Goal: Information Seeking & Learning: Learn about a topic

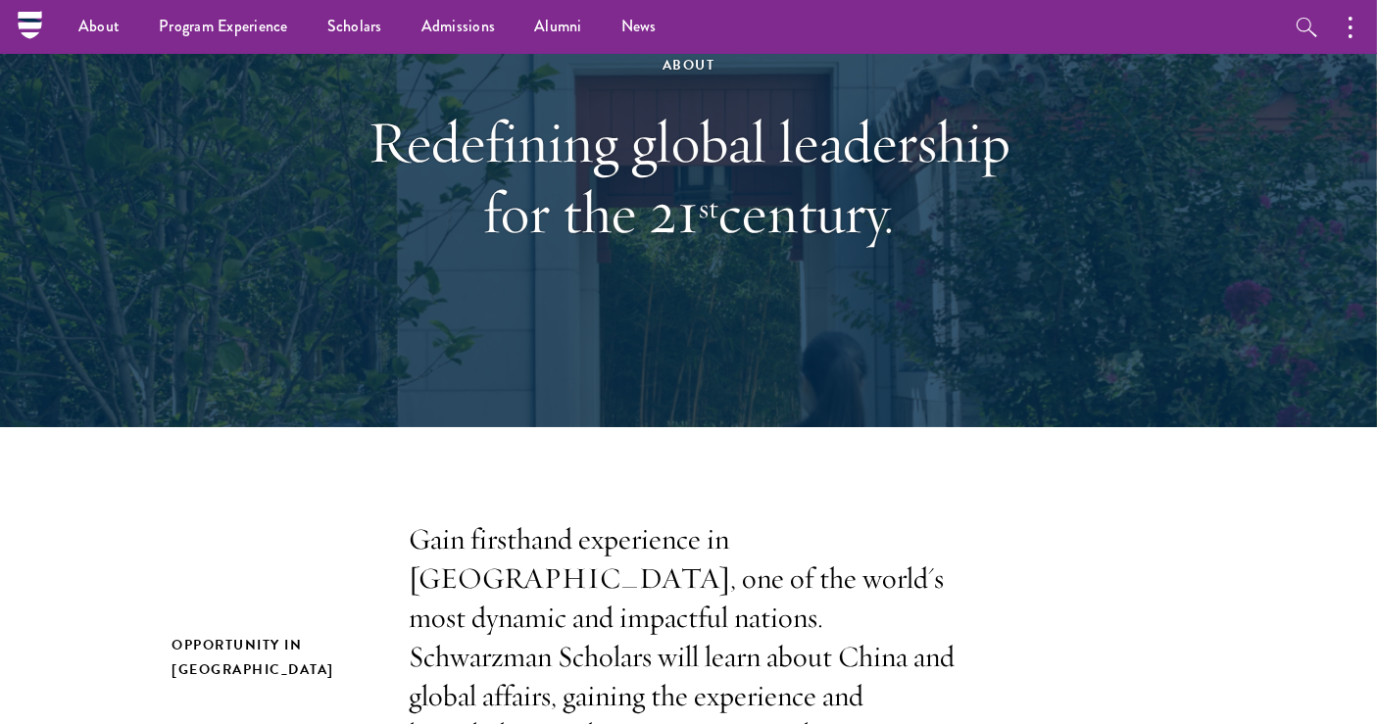
scroll to position [177, 0]
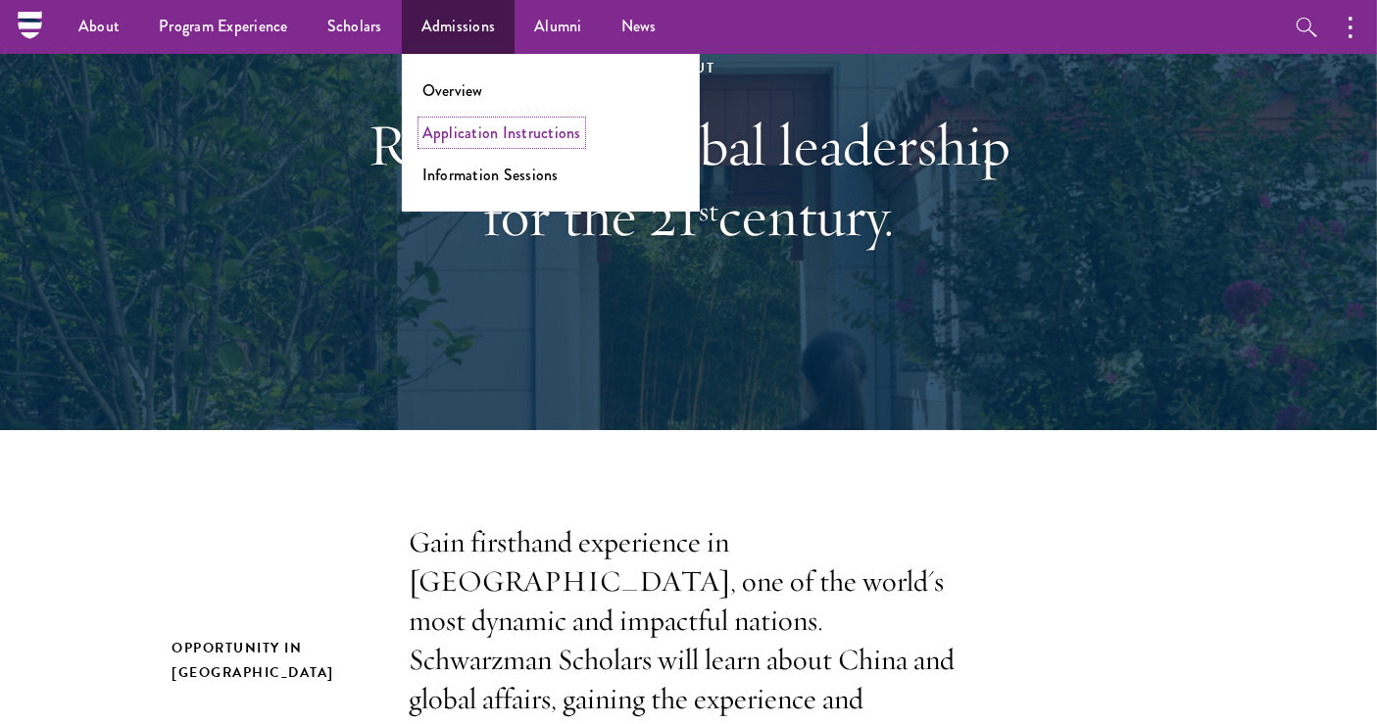
click at [448, 129] on link "Application Instructions" at bounding box center [501, 133] width 159 height 23
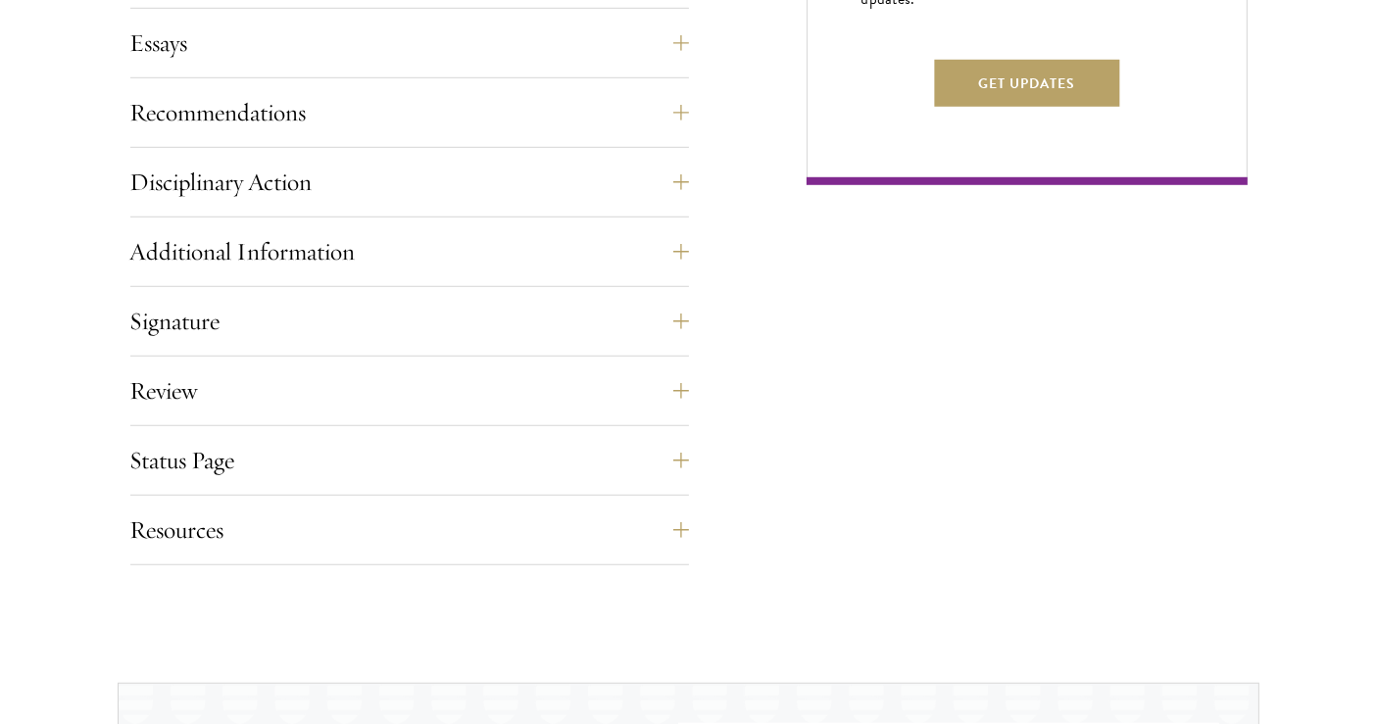
scroll to position [1391, 0]
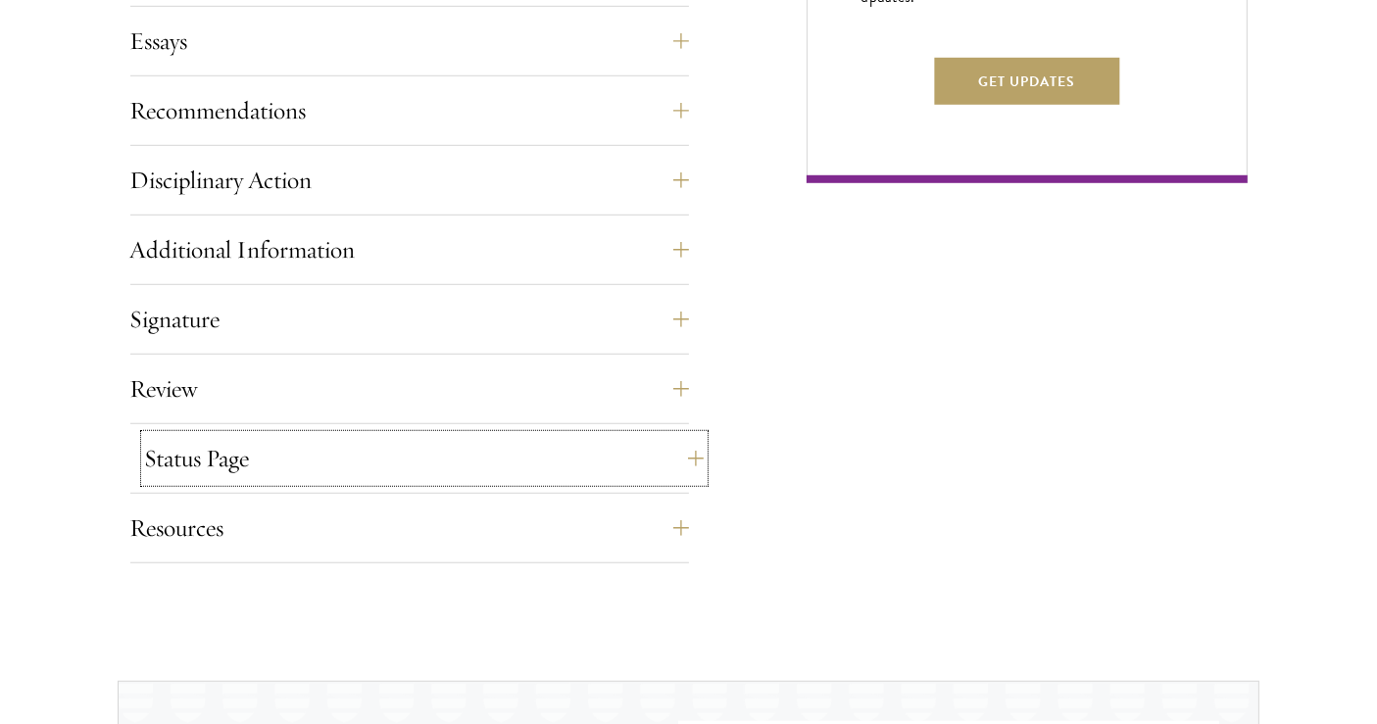
click at [583, 472] on button "Status Page" at bounding box center [424, 458] width 559 height 47
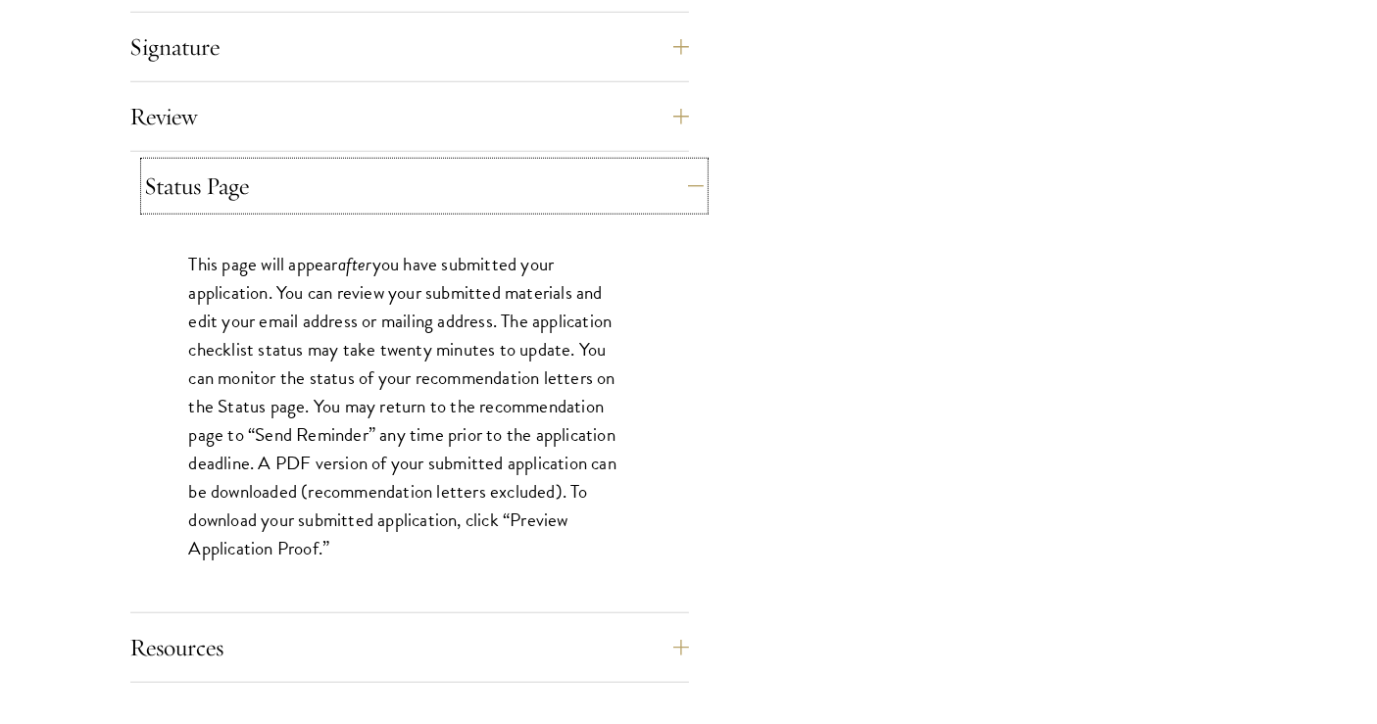
scroll to position [1662, 0]
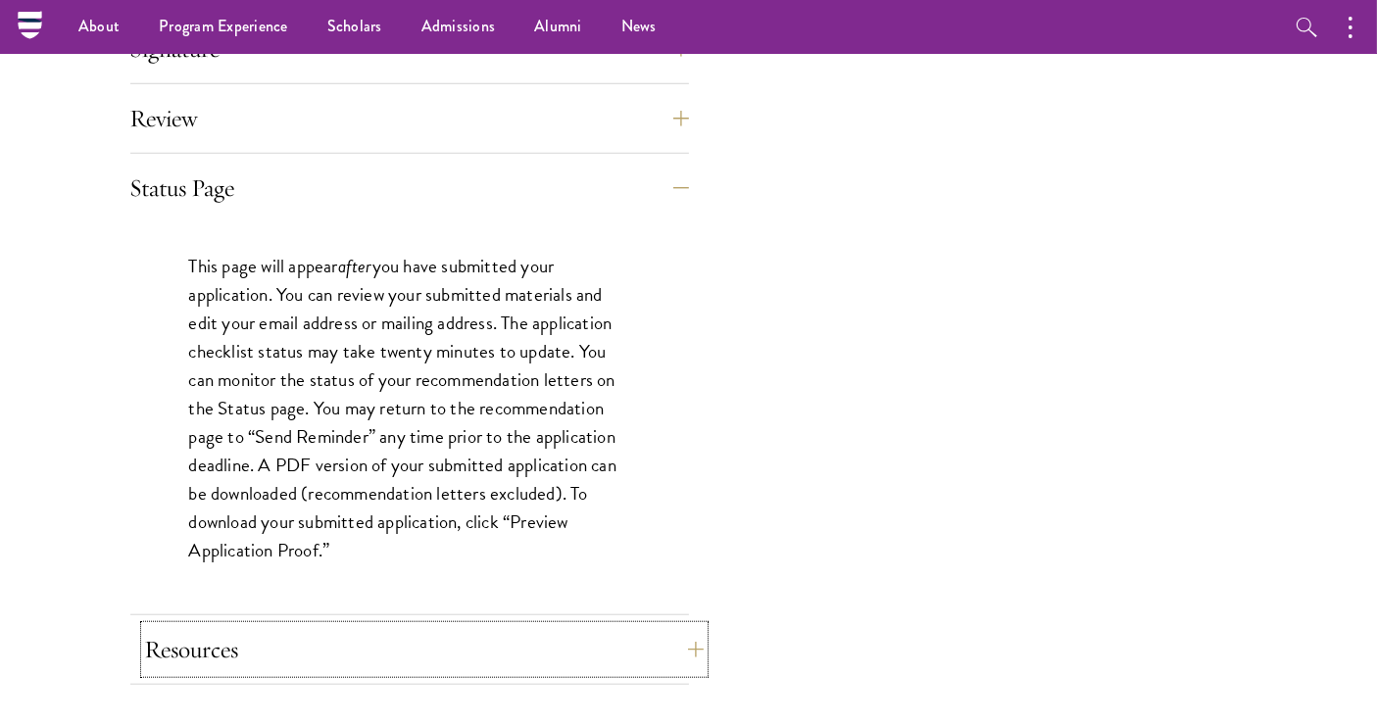
click at [481, 637] on button "Resources" at bounding box center [424, 649] width 559 height 47
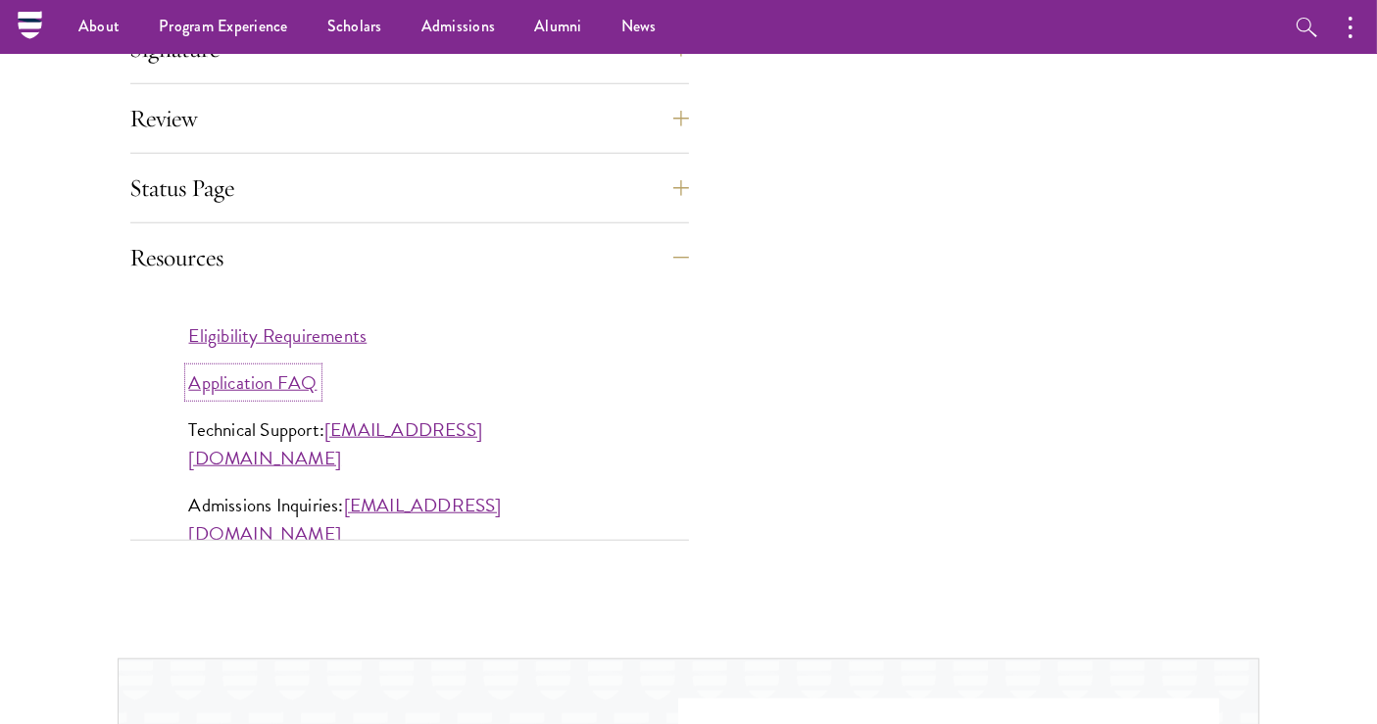
click at [248, 384] on link "Application FAQ" at bounding box center [253, 383] width 128 height 28
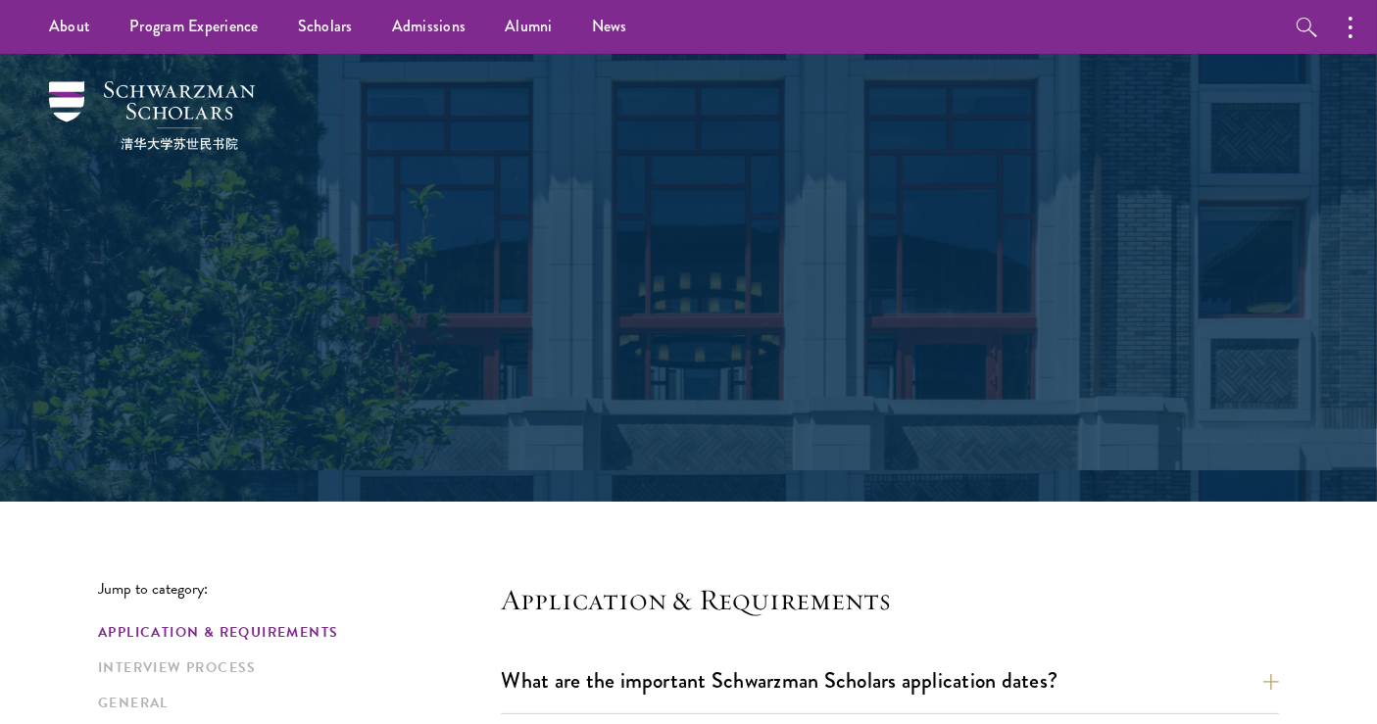
click at [248, 384] on div "Frequently Asked Questions" at bounding box center [688, 278] width 1181 height 448
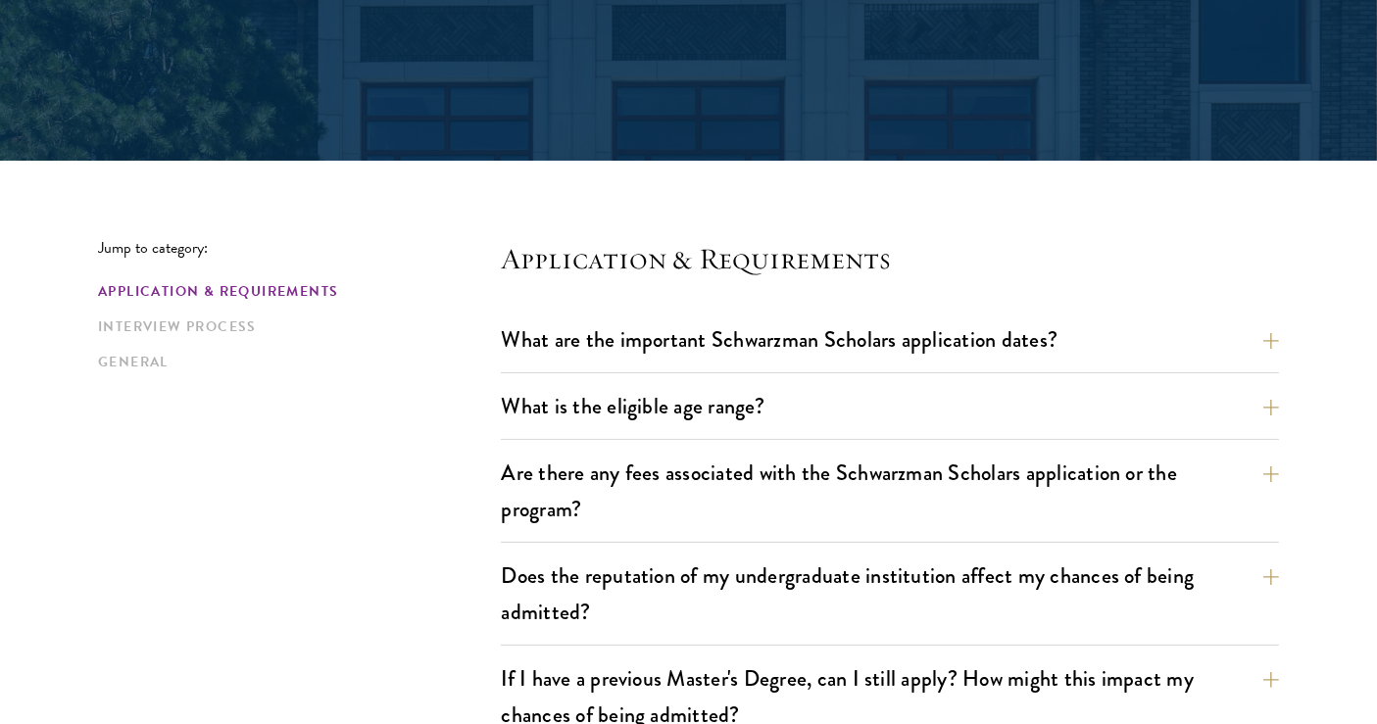
scroll to position [350, 0]
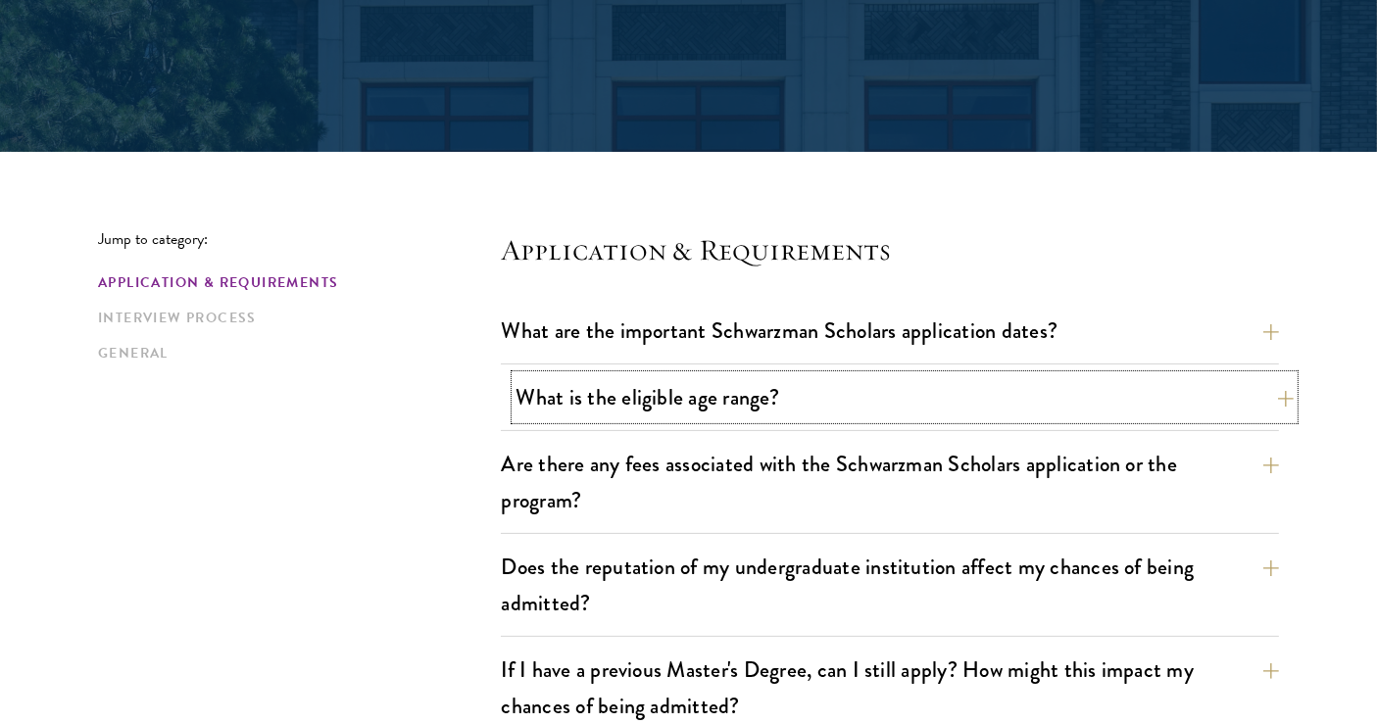
click at [852, 391] on button "What is the eligible age range?" at bounding box center [905, 397] width 778 height 44
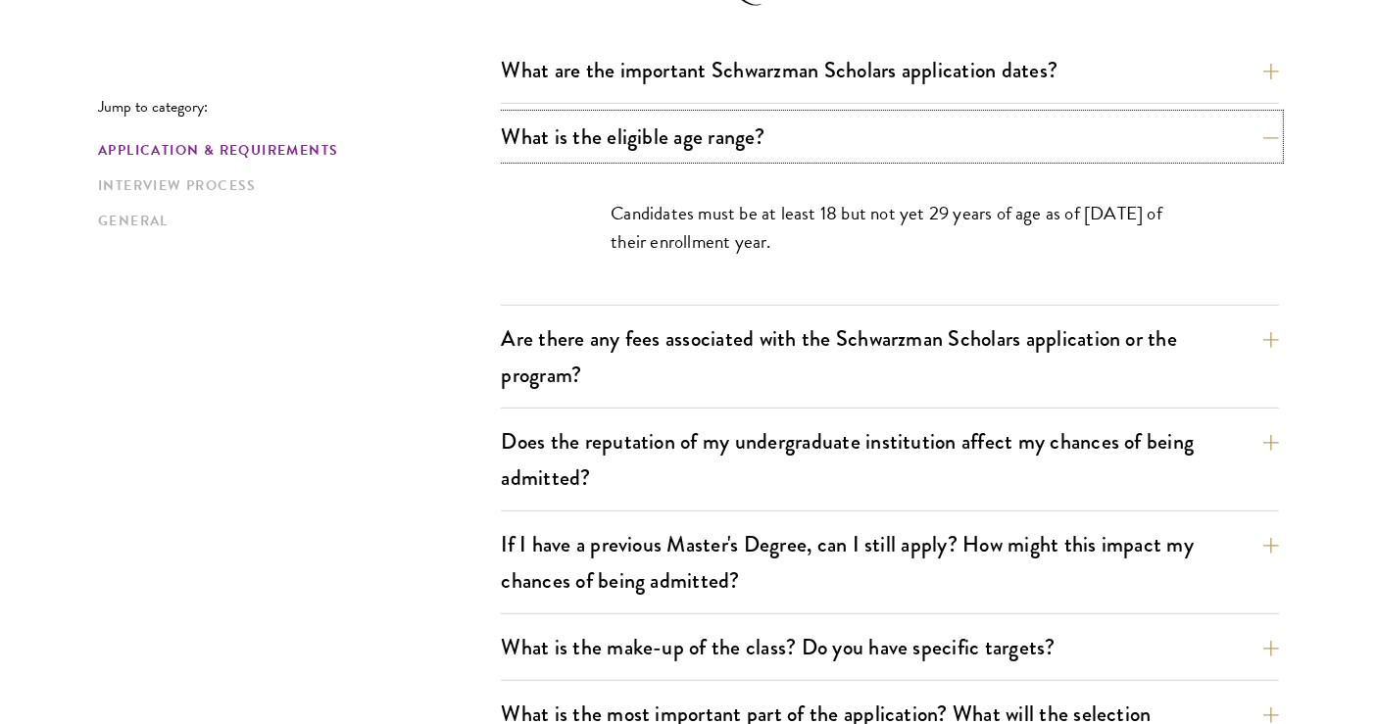
scroll to position [612, 0]
click at [1019, 340] on button "Are there any fees associated with the Schwarzman Scholars application or the p…" at bounding box center [905, 356] width 778 height 80
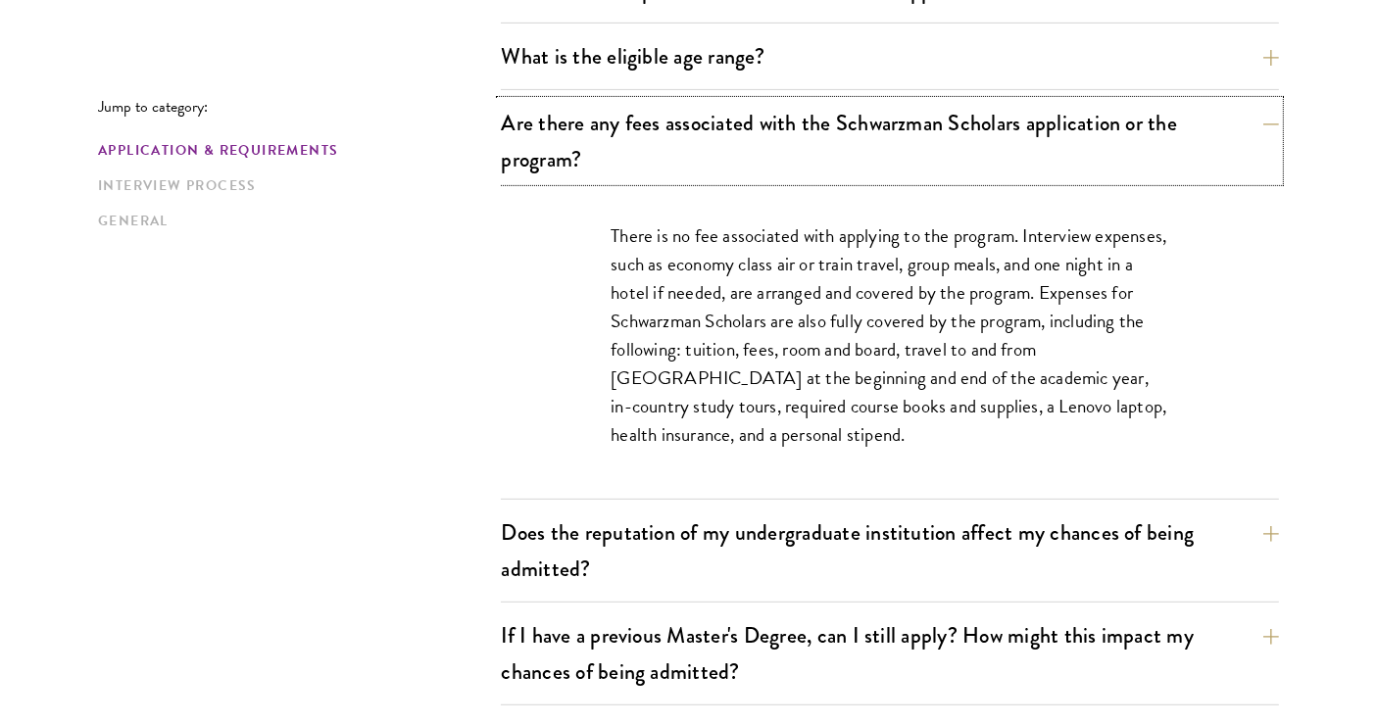
scroll to position [692, 0]
click at [802, 539] on button "Does the reputation of my undergraduate institution affect my chances of being …" at bounding box center [890, 550] width 778 height 80
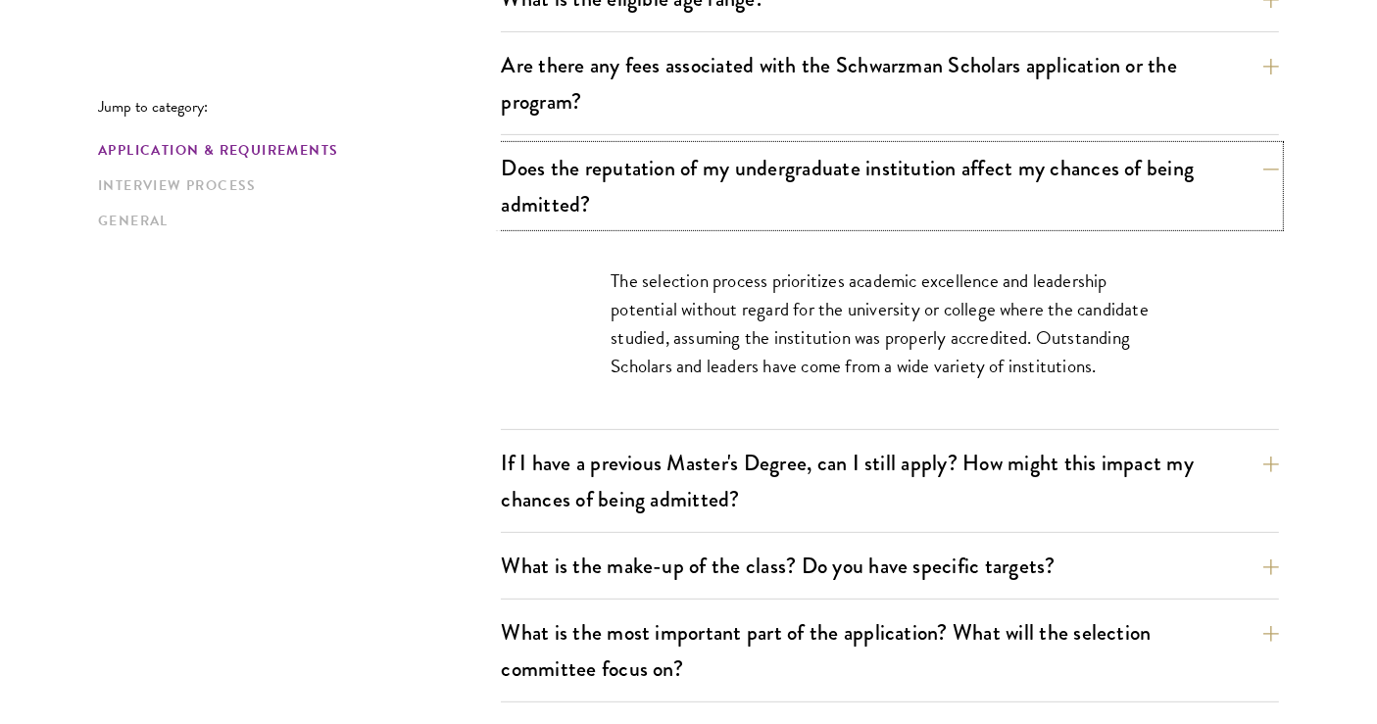
scroll to position [756, 0]
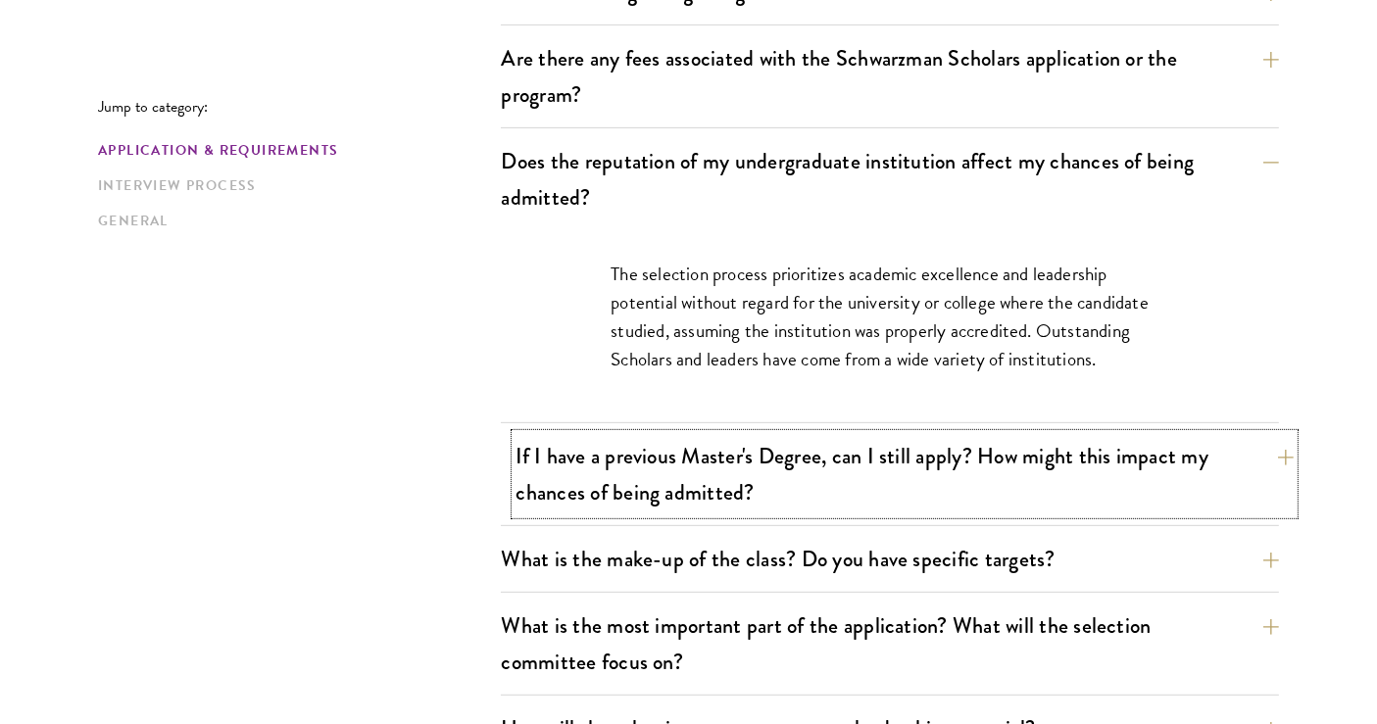
click at [982, 498] on button "If I have a previous Master's Degree, can I still apply? How might this impact …" at bounding box center [905, 474] width 778 height 80
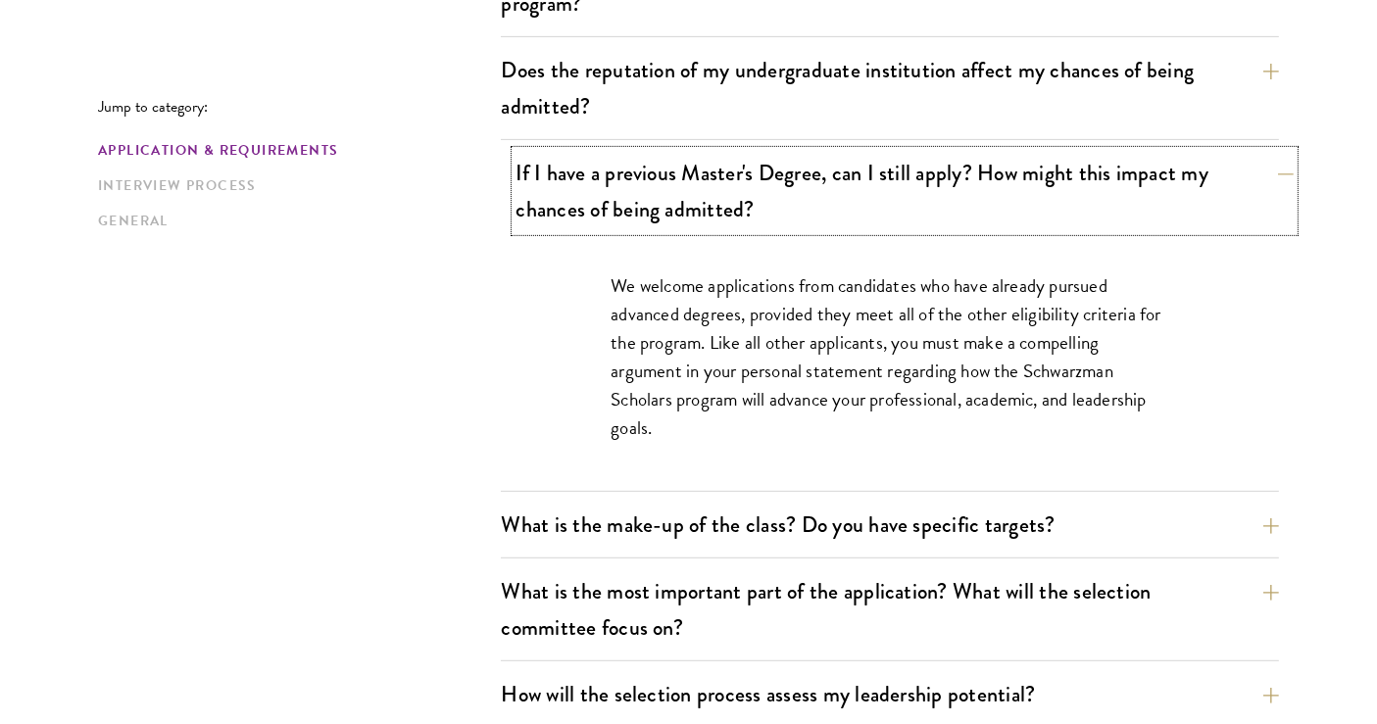
scroll to position [862, 0]
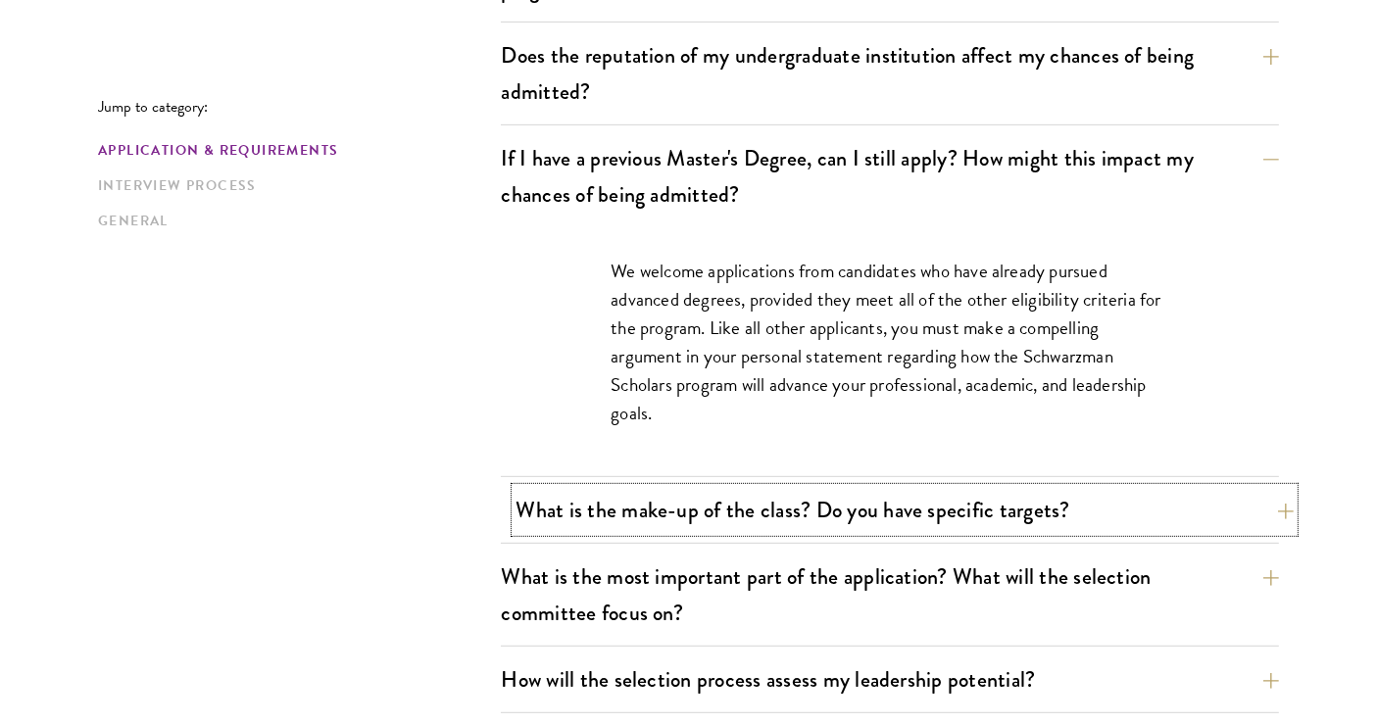
click at [1106, 491] on button "What is the make-up of the class? Do you have specific targets?" at bounding box center [905, 510] width 778 height 44
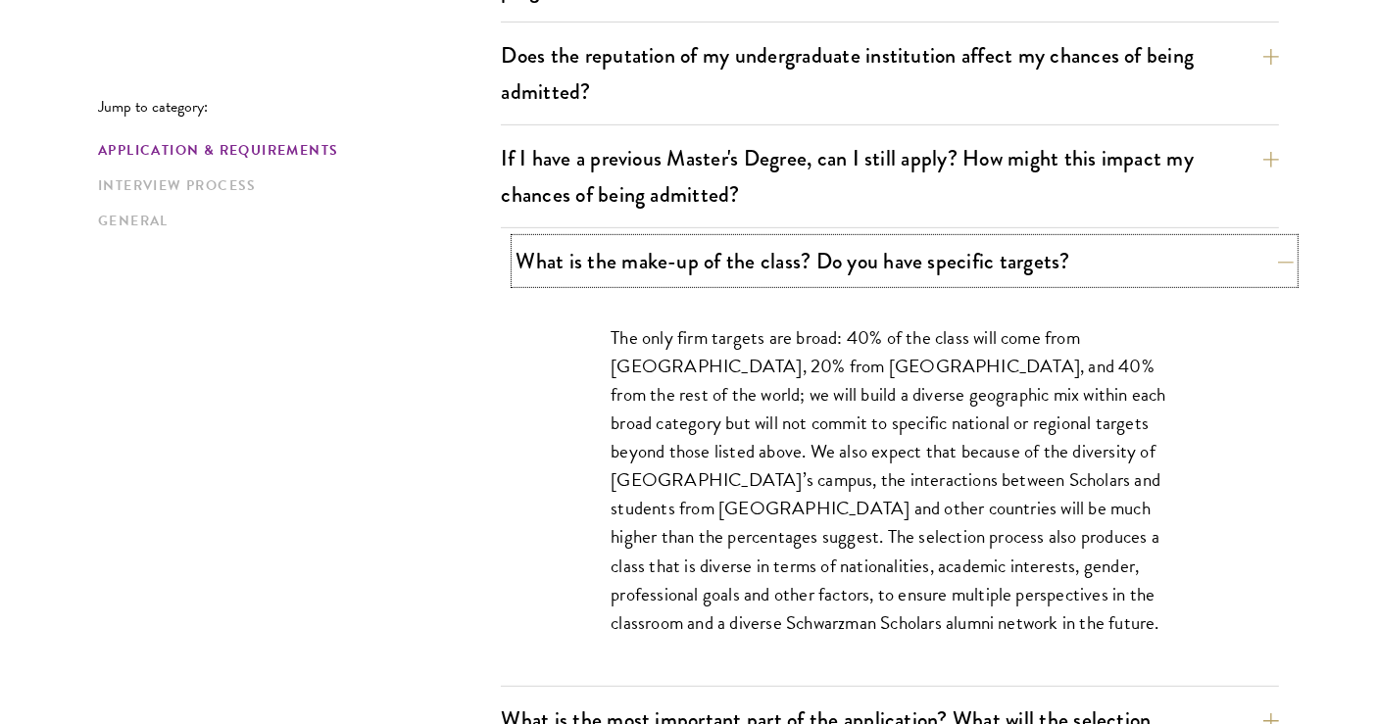
click at [1106, 267] on button "What is the make-up of the class? Do you have specific targets?" at bounding box center [905, 261] width 778 height 44
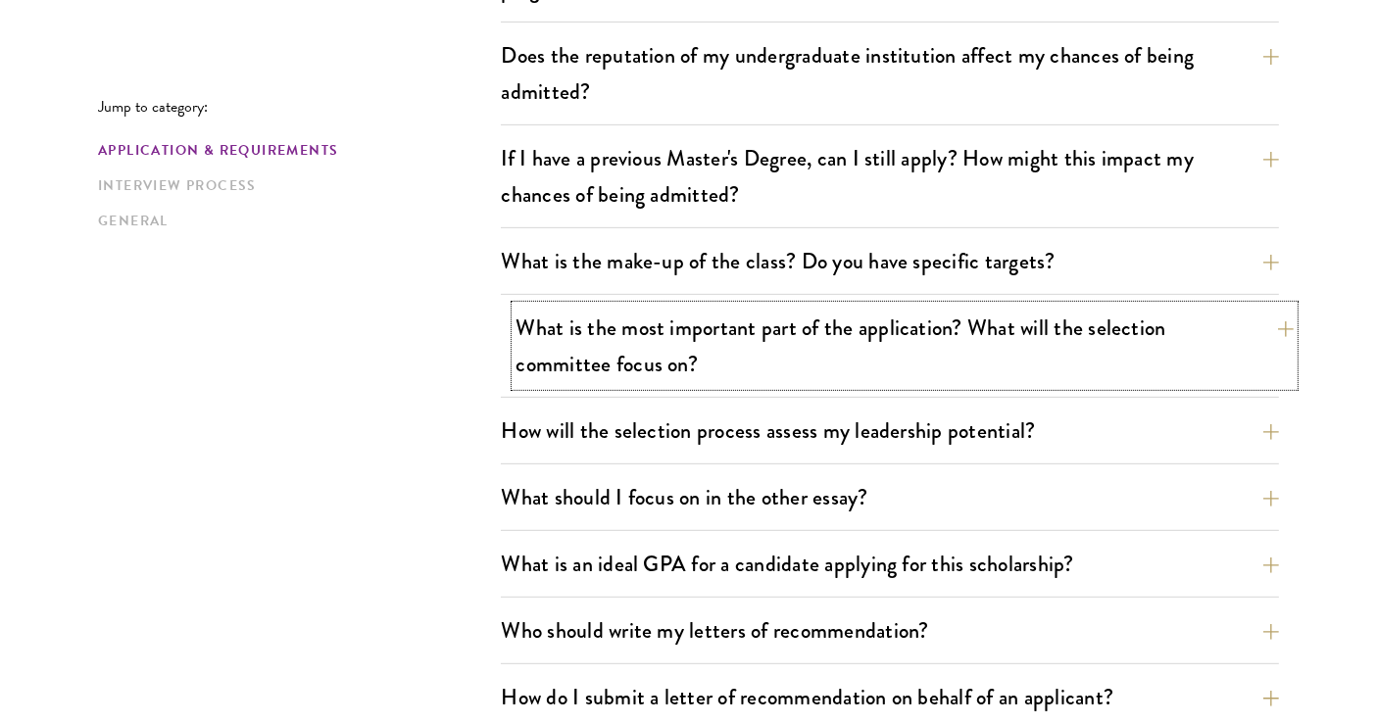
click at [1050, 339] on button "What is the most important part of the application? What will the selection com…" at bounding box center [905, 346] width 778 height 80
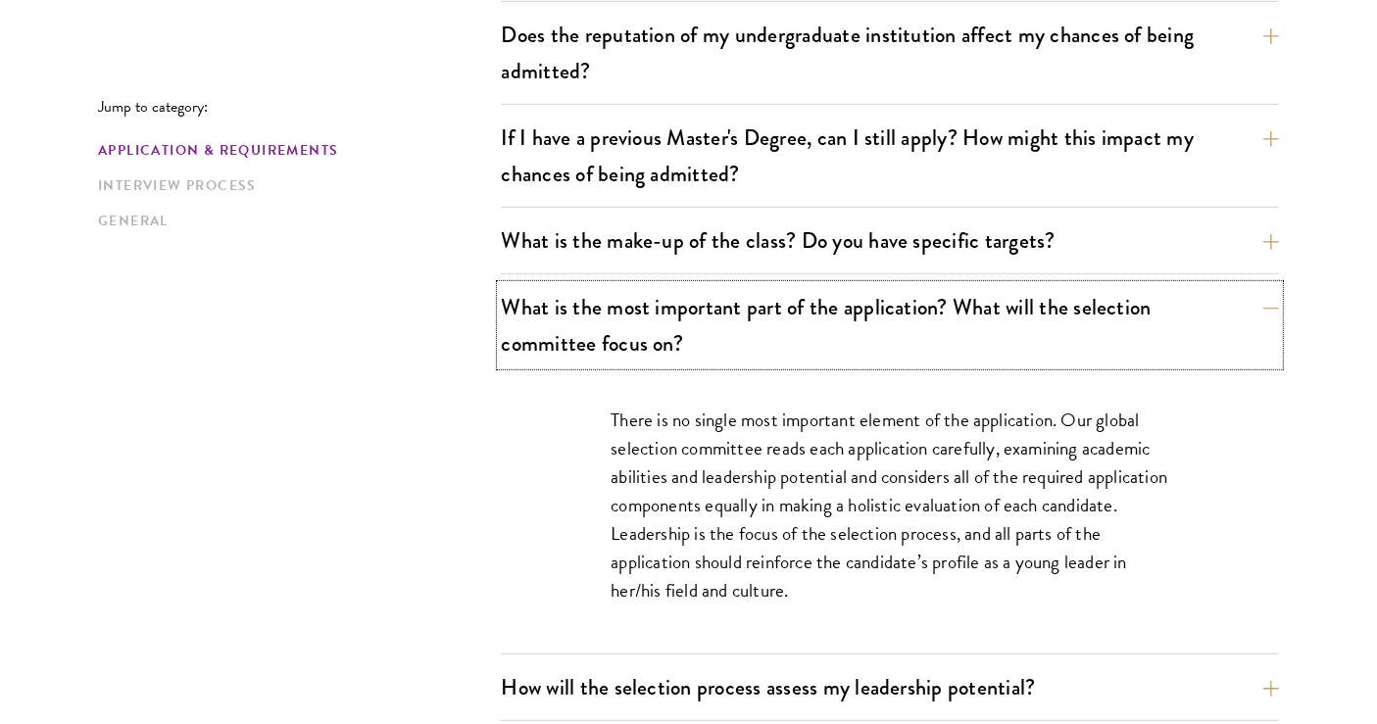
scroll to position [883, 0]
click at [1128, 514] on p "There is no single most important element of the application. Our global select…" at bounding box center [890, 504] width 559 height 199
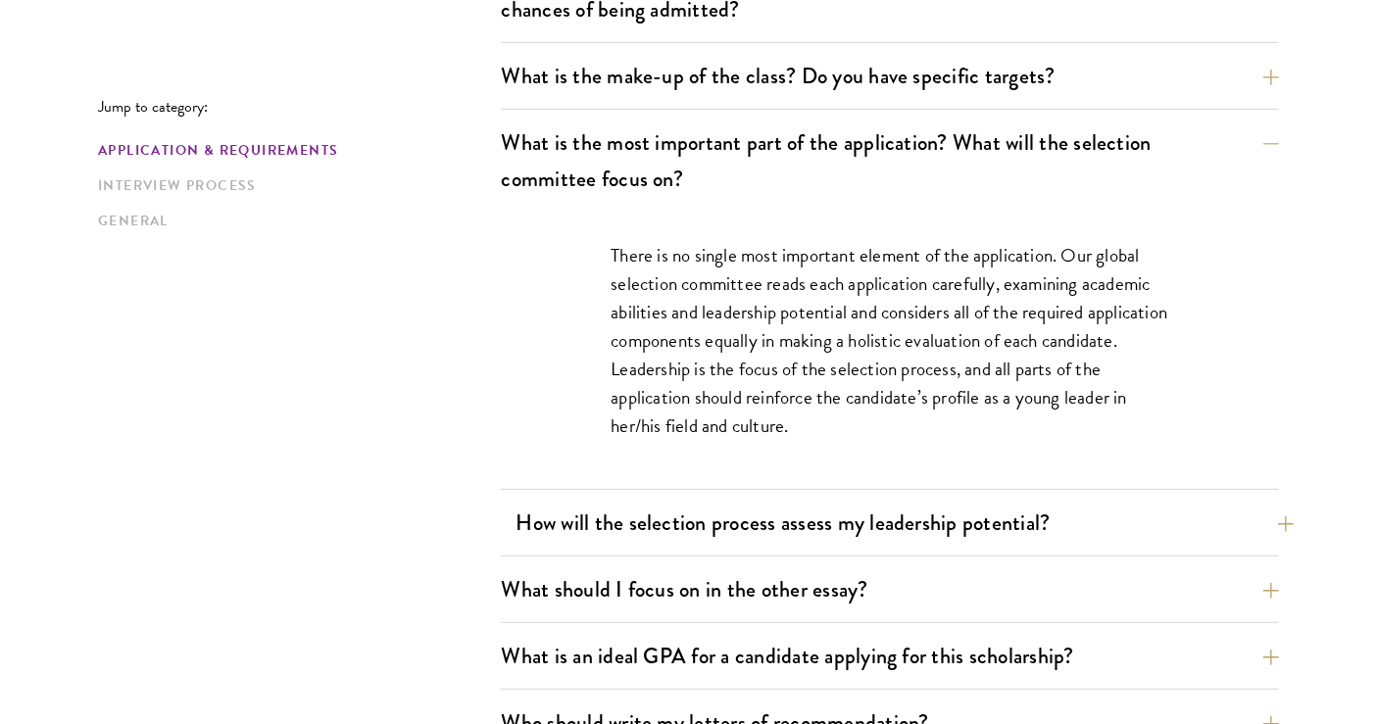
scroll to position [1062, 0]
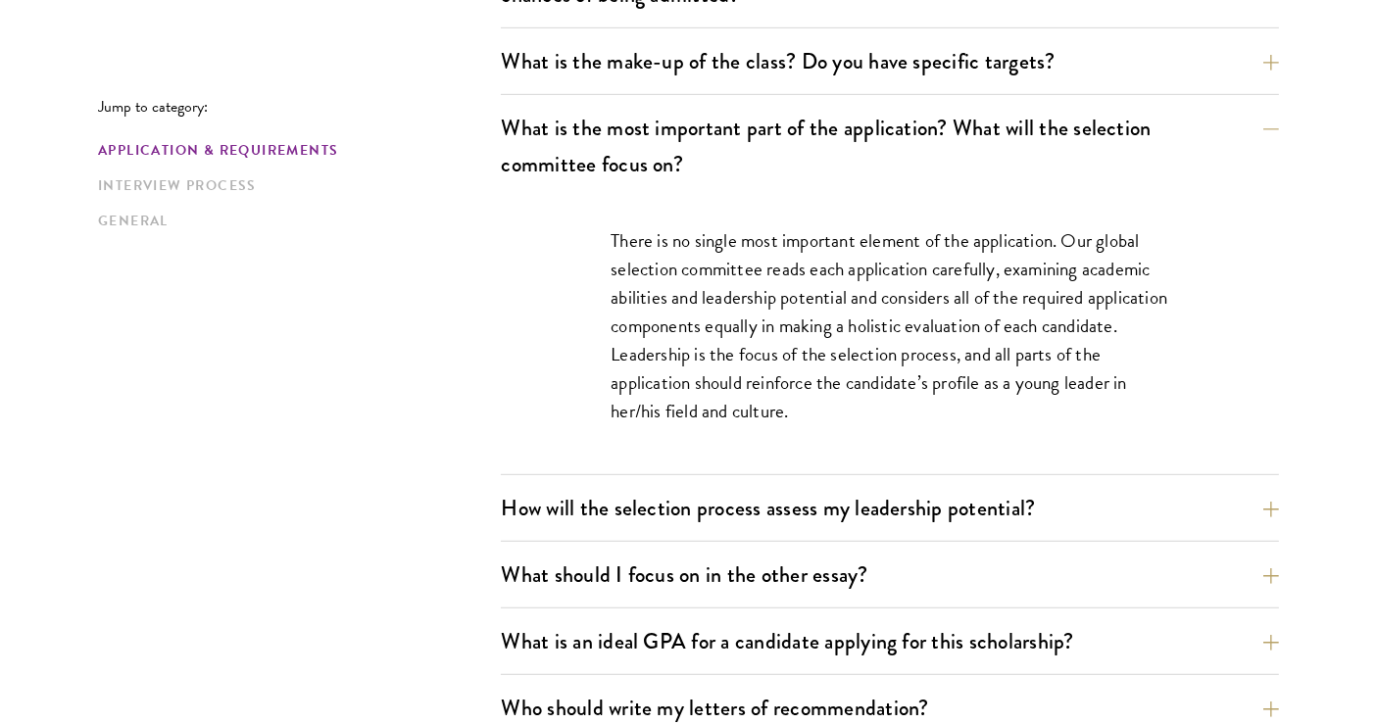
click at [1093, 478] on div "What are the important Schwarzman Scholars application dates? Applicants who ho…" at bounding box center [890, 508] width 778 height 1823
click at [1076, 501] on button "How will the selection process assess my leadership potential?" at bounding box center [905, 508] width 778 height 44
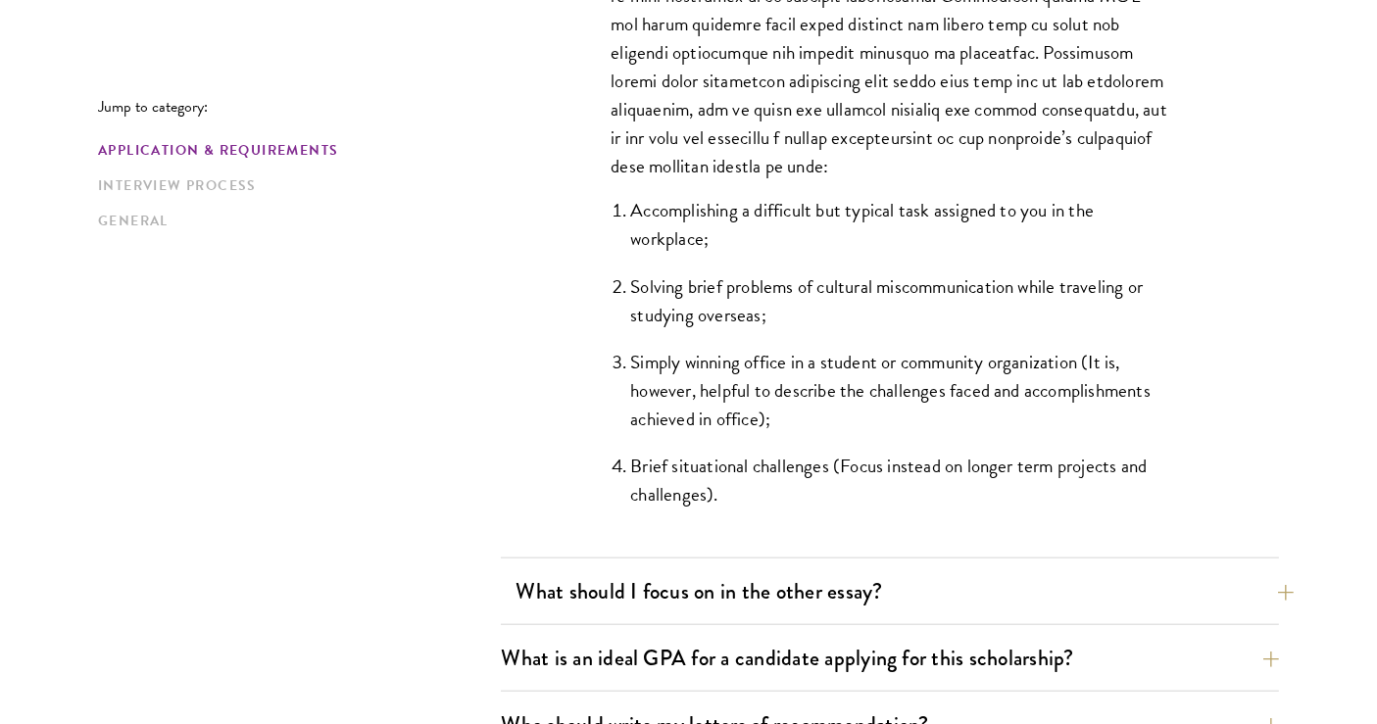
scroll to position [1931, 0]
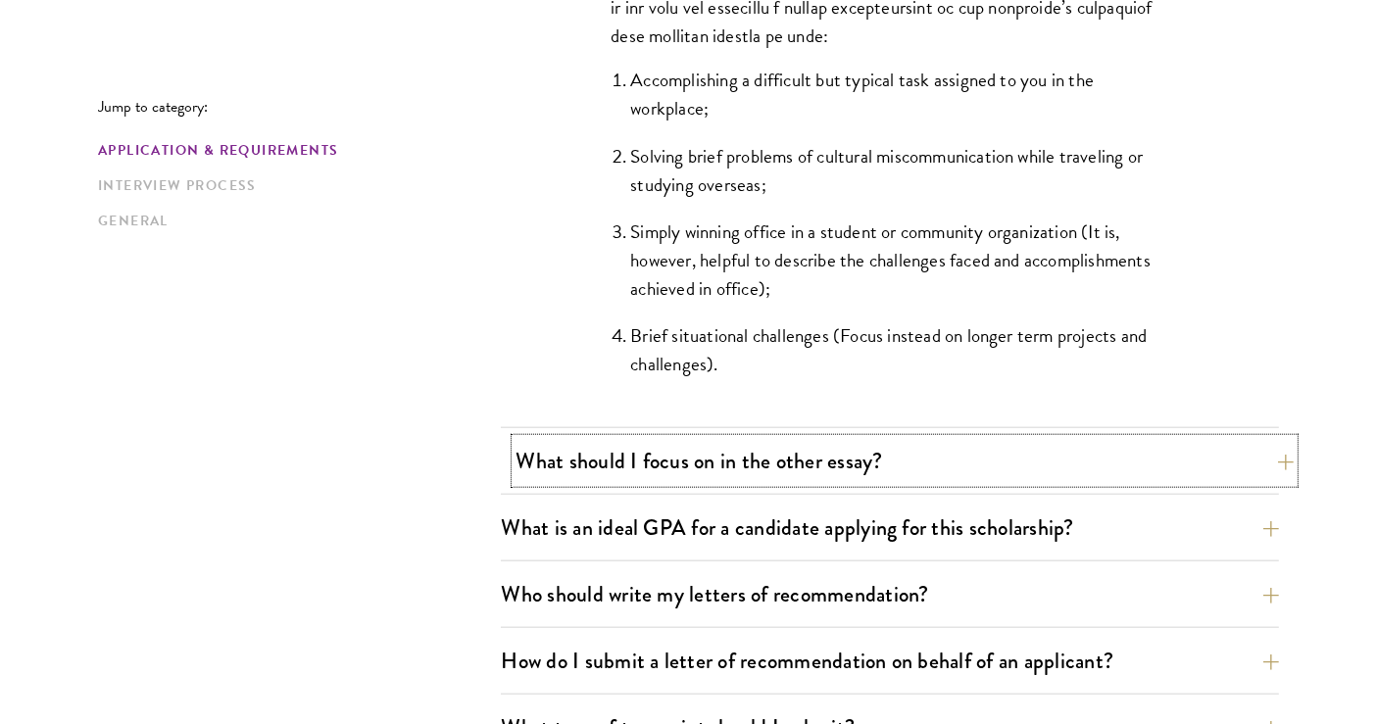
click at [1044, 453] on button "What should I focus on in the other essay?" at bounding box center [905, 461] width 778 height 44
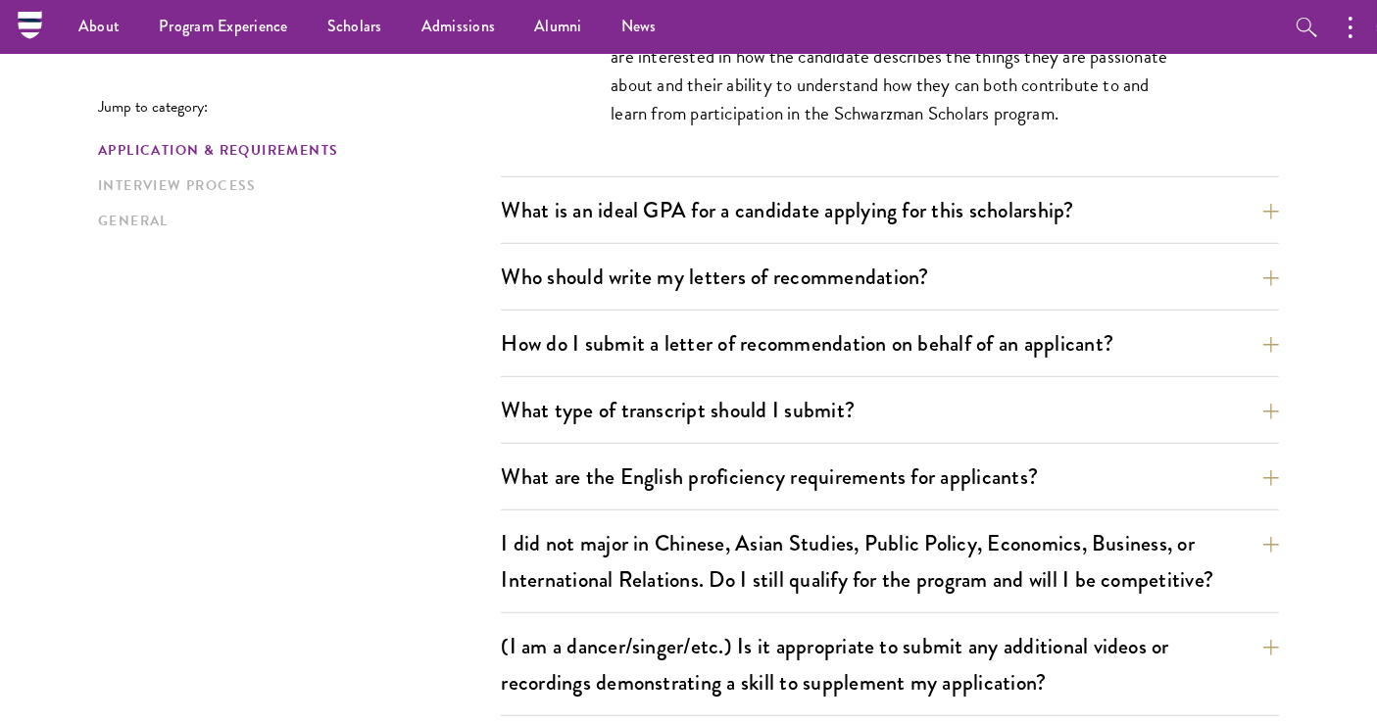
scroll to position [1480, 0]
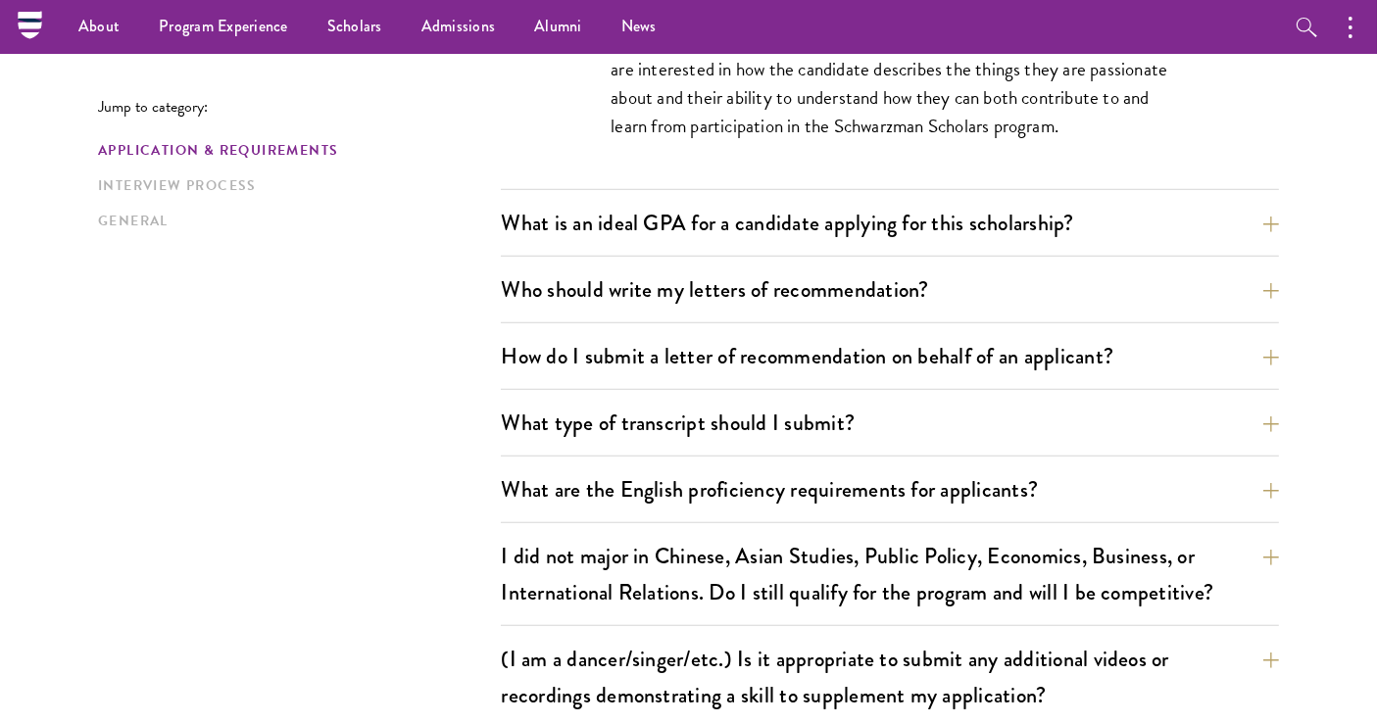
click at [1019, 194] on div "What are the important Schwarzman Scholars application dates? Applicants who ho…" at bounding box center [890, 90] width 778 height 1823
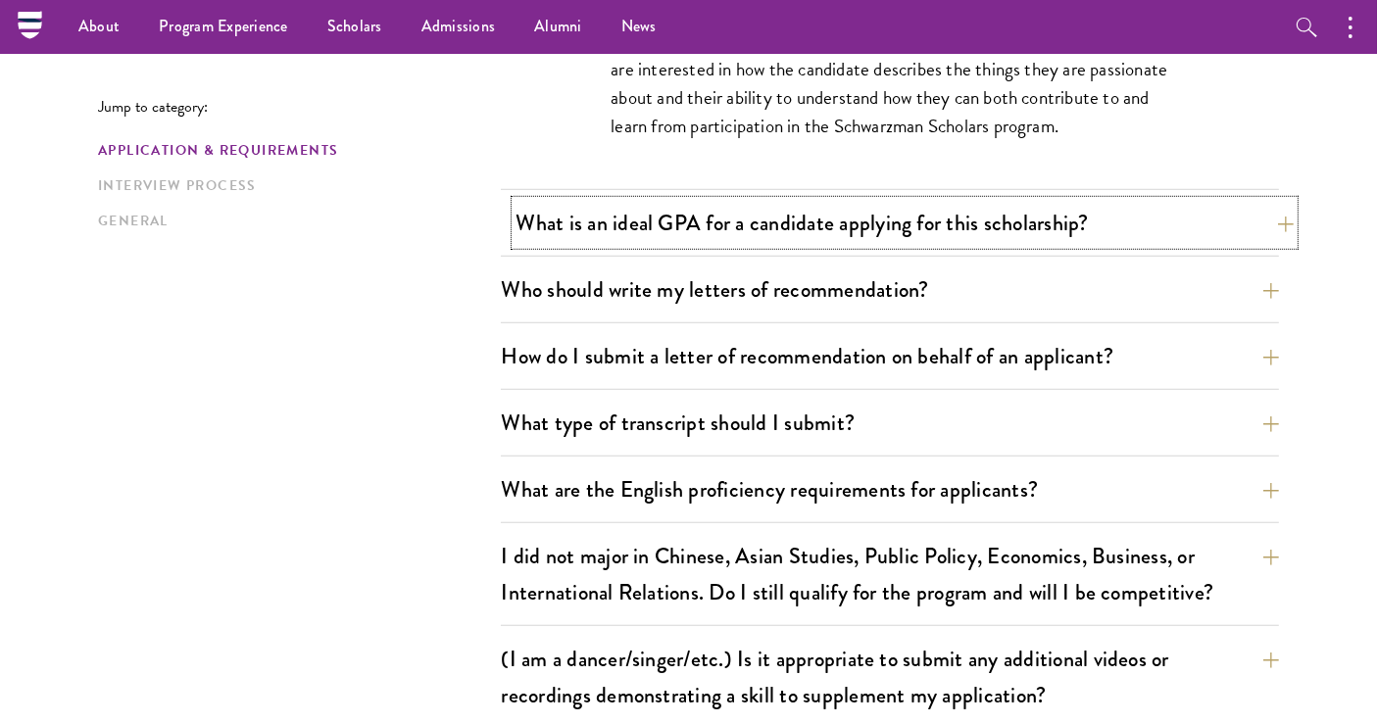
click at [1003, 213] on button "What is an ideal GPA for a candidate applying for this scholarship?" at bounding box center [905, 223] width 778 height 44
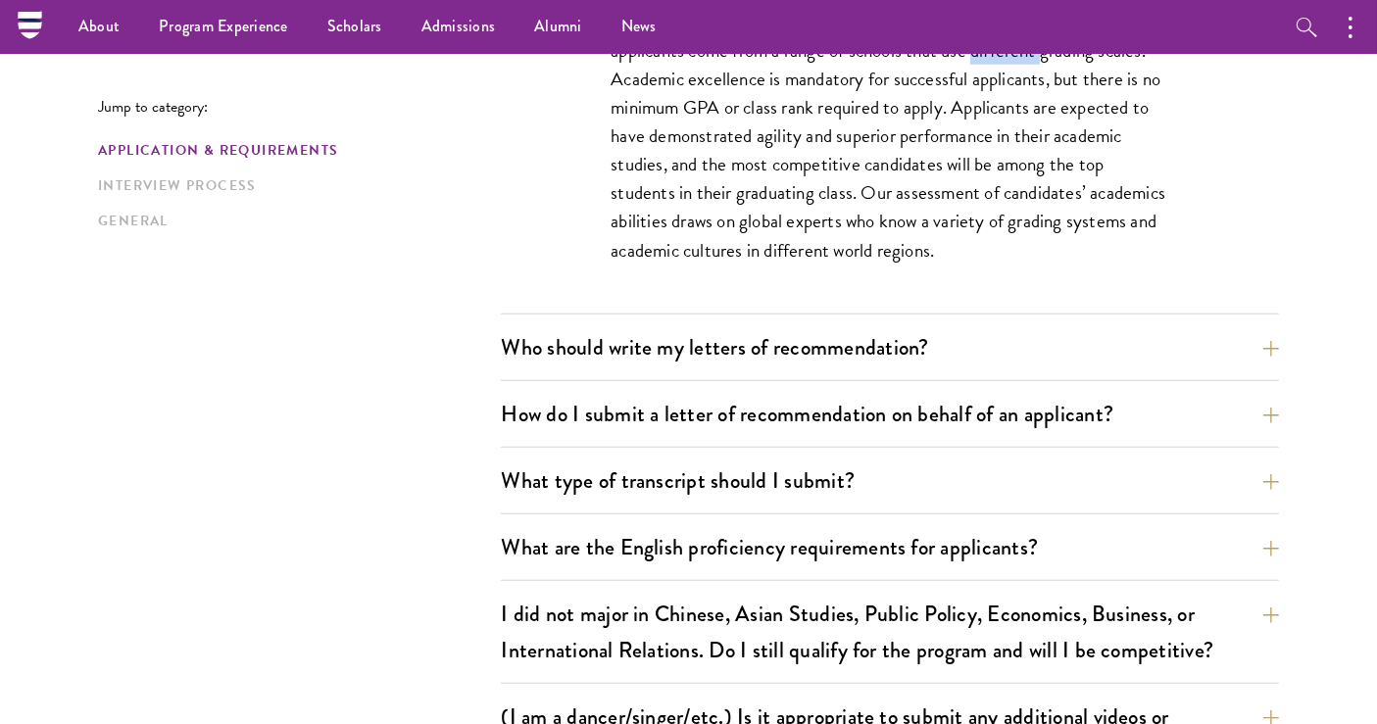
click at [1002, 214] on p "GPAs and grading practices can vary enormously around the world, and our applic…" at bounding box center [890, 136] width 559 height 257
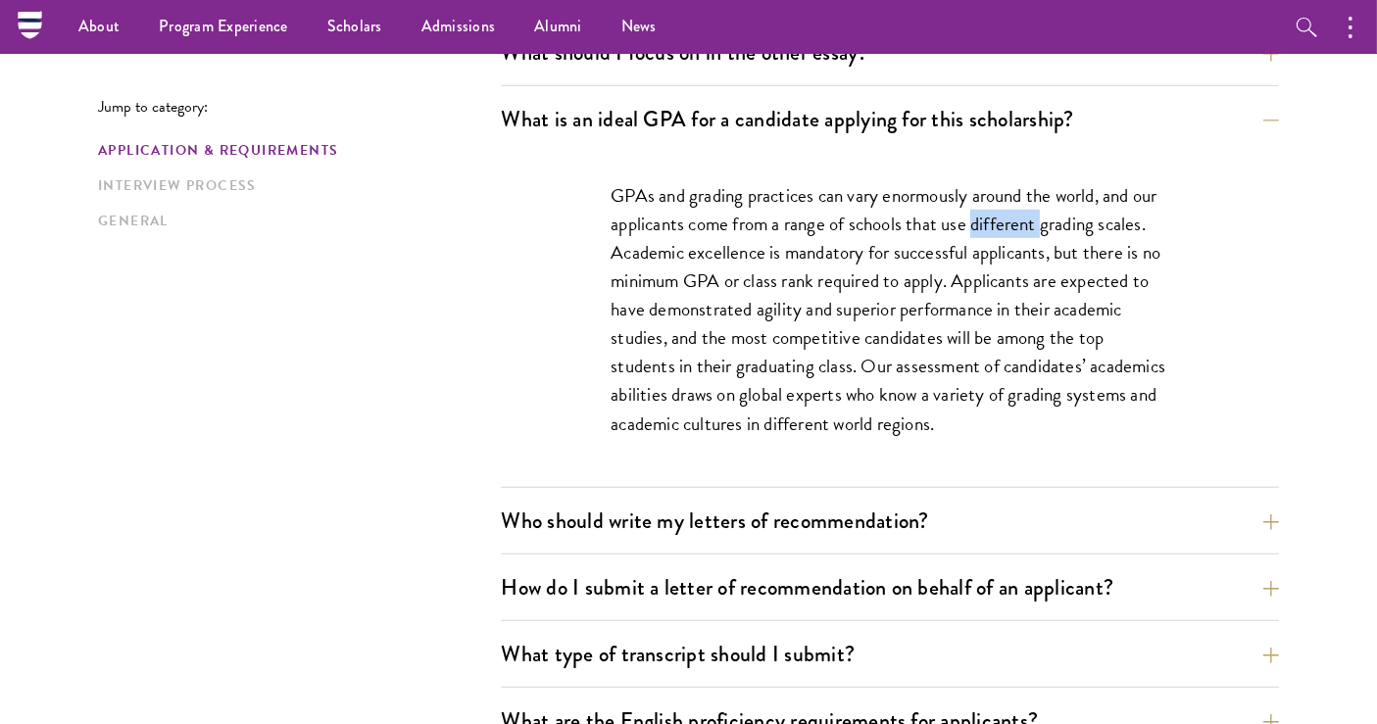
scroll to position [1306, 0]
click at [1268, 292] on div "GPAs and grading practices can vary enormously around the world, and our applic…" at bounding box center [890, 320] width 778 height 335
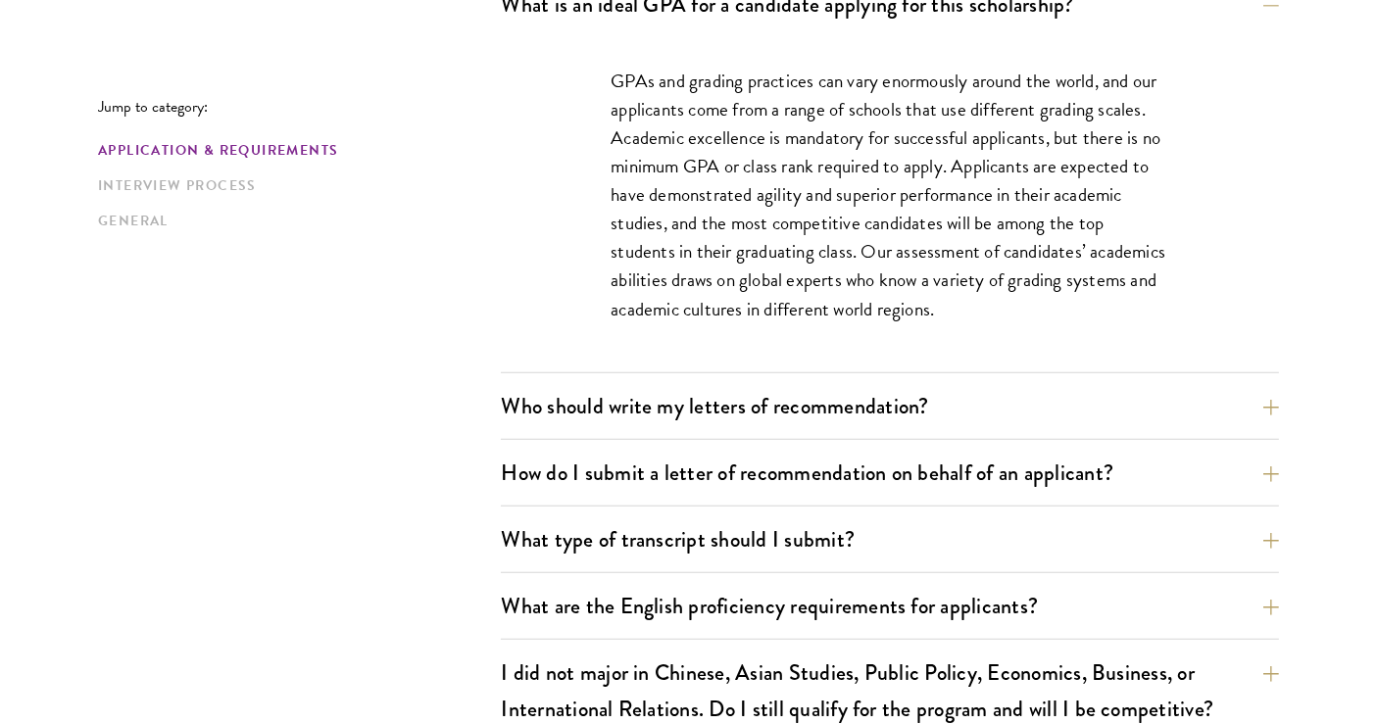
scroll to position [1432, 0]
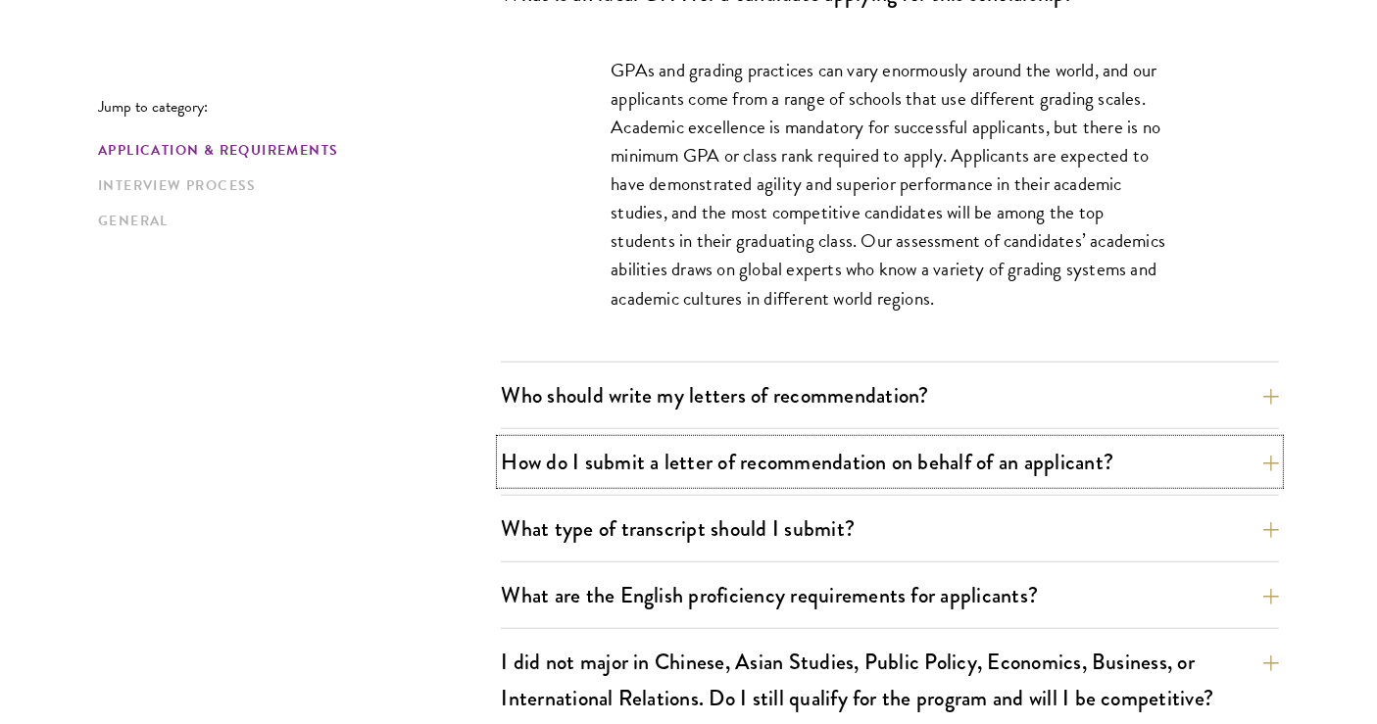
click at [1054, 440] on button "How do I submit a letter of recommendation on behalf of an applicant?" at bounding box center [890, 462] width 778 height 44
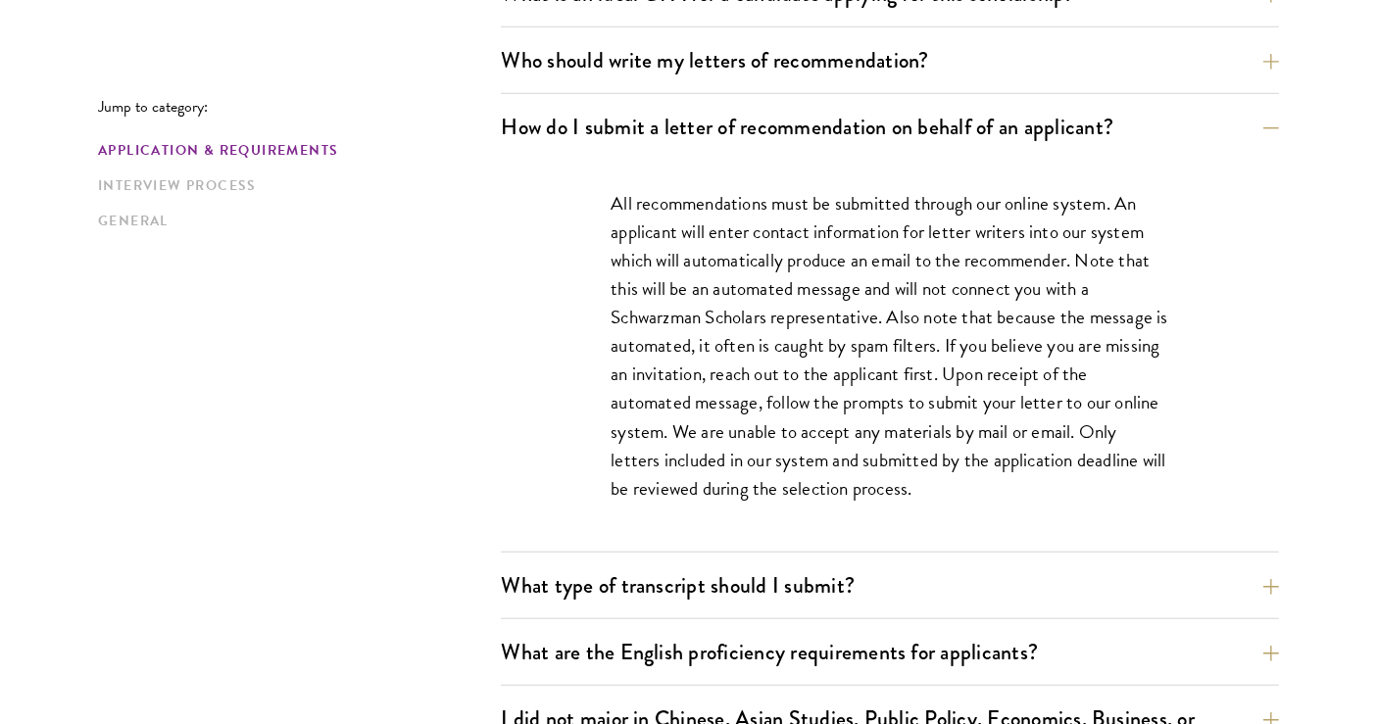
click at [1014, 33] on div "What are the important Schwarzman Scholars application dates? Applicants who ho…" at bounding box center [890, 196] width 778 height 1938
click at [1001, 72] on button "Who should write my letters of recommendation?" at bounding box center [905, 60] width 778 height 44
